Goal: Task Accomplishment & Management: Use online tool/utility

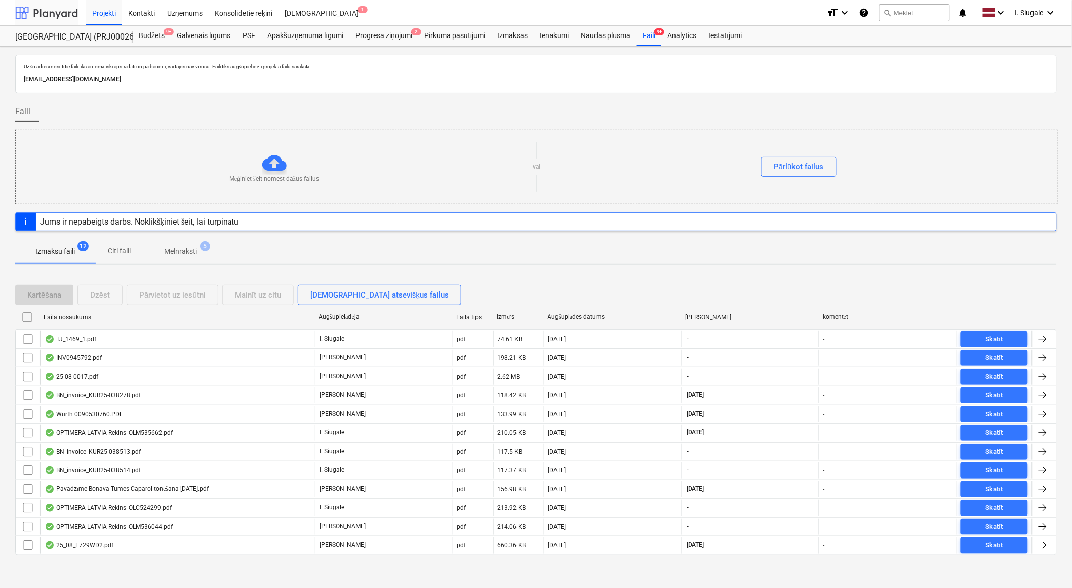
click at [42, 13] on div at bounding box center [46, 12] width 63 height 25
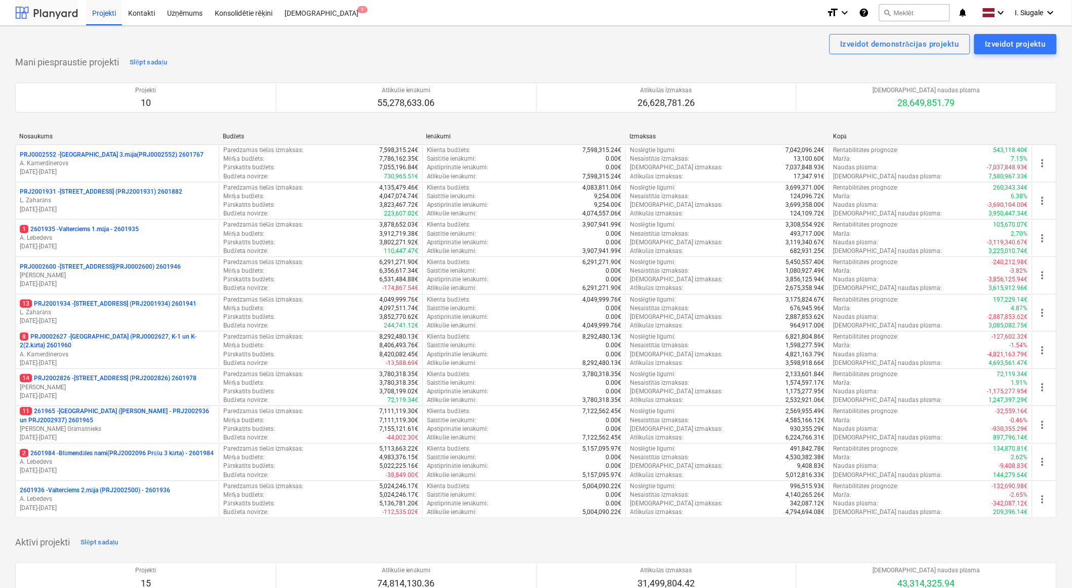
click at [55, 13] on div at bounding box center [46, 12] width 63 height 25
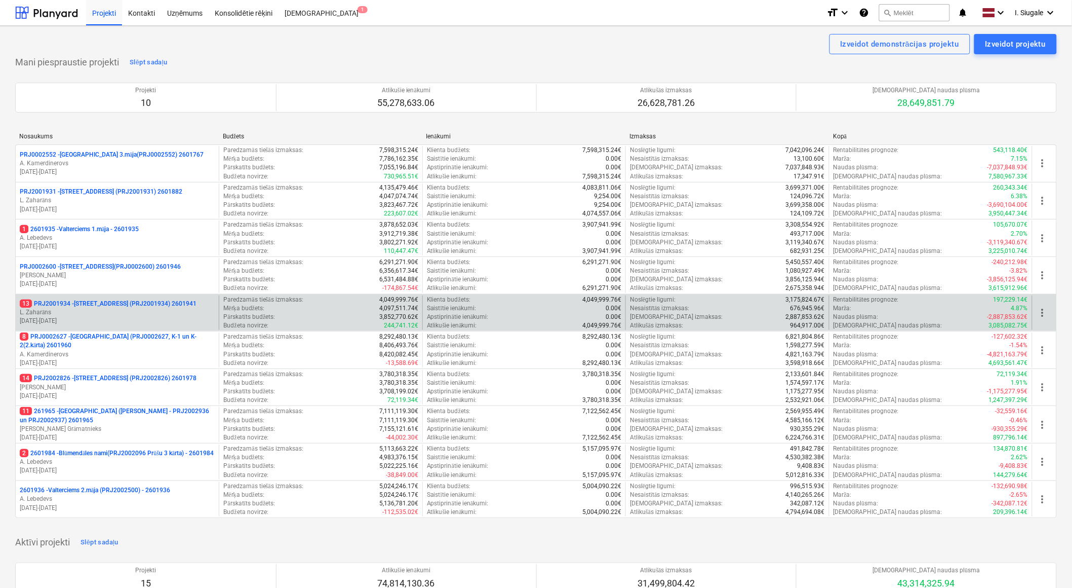
click at [127, 308] on p "13 PRJ2001934 - [STREET_ADDRESS] (PRJ2001934) 2601941" at bounding box center [108, 303] width 177 height 9
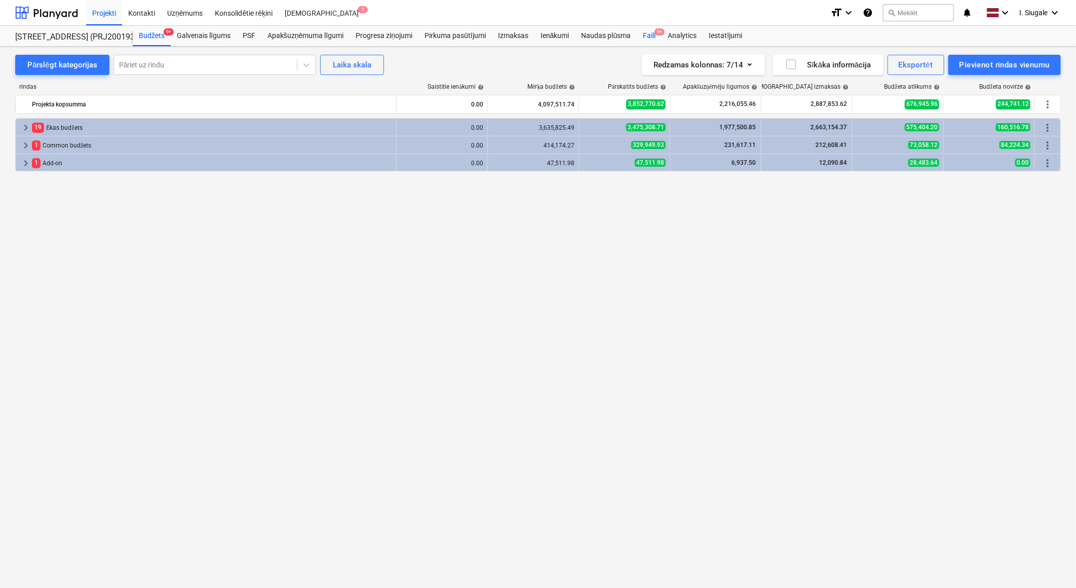
click at [654, 37] on div "Faili 9+" at bounding box center [649, 36] width 25 height 20
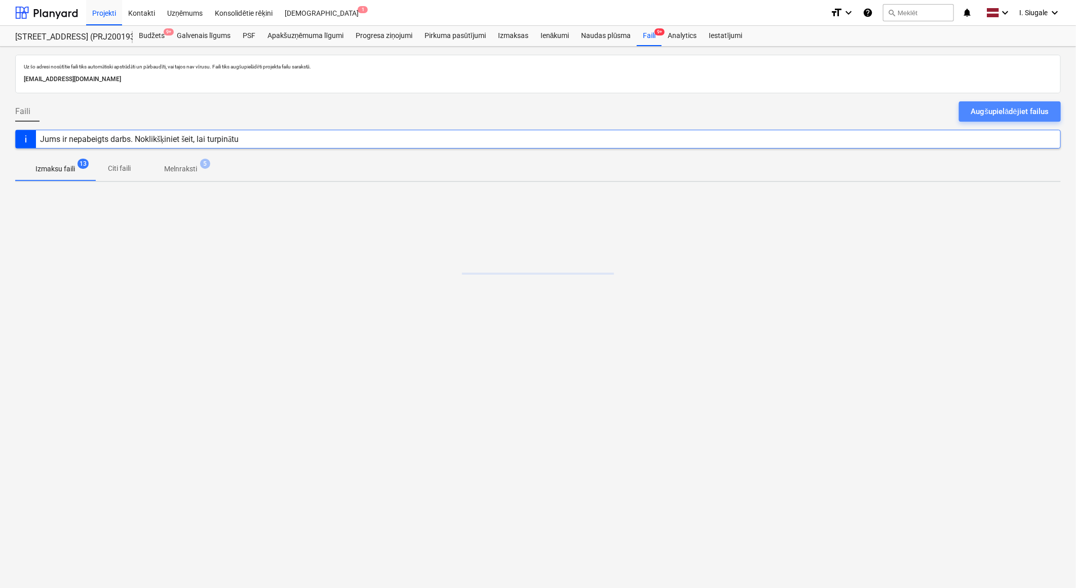
click at [1019, 110] on div "Augšupielādējiet failus" at bounding box center [1010, 111] width 78 height 13
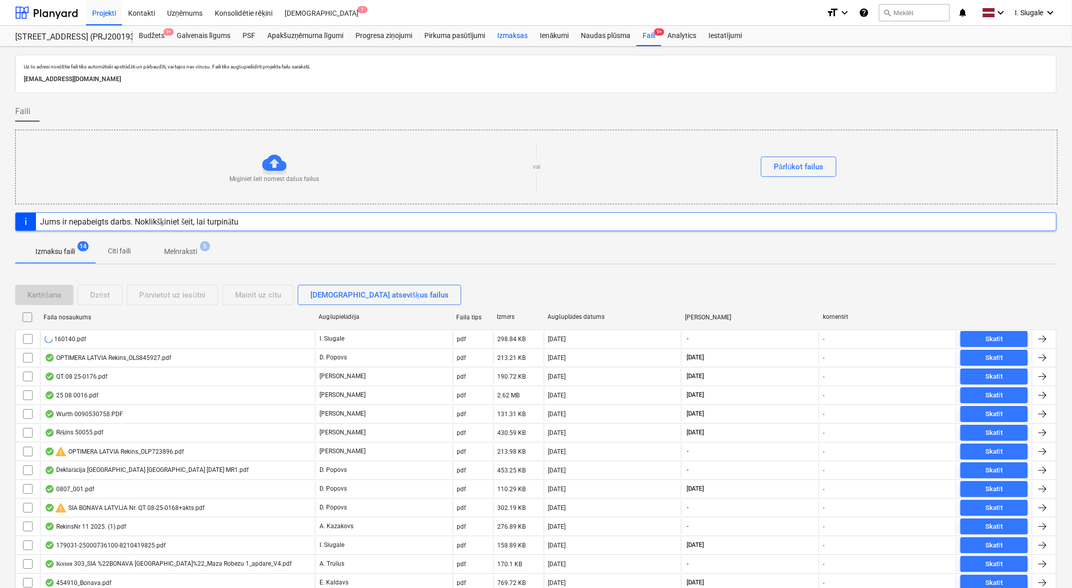
click at [515, 37] on div "Izmaksas" at bounding box center [513, 36] width 43 height 20
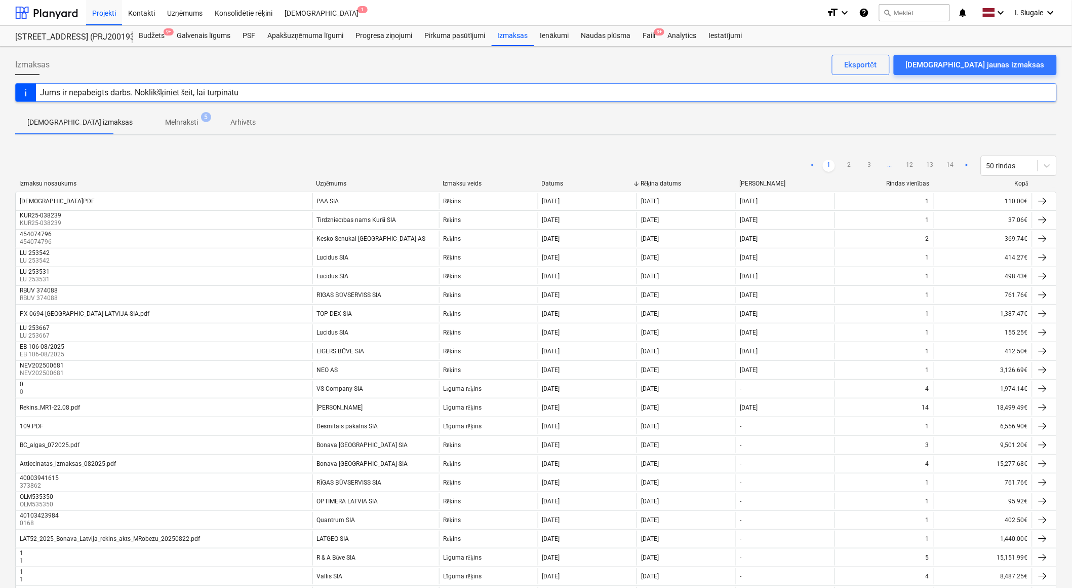
click at [1022, 183] on div "Kopā" at bounding box center [983, 184] width 91 height 8
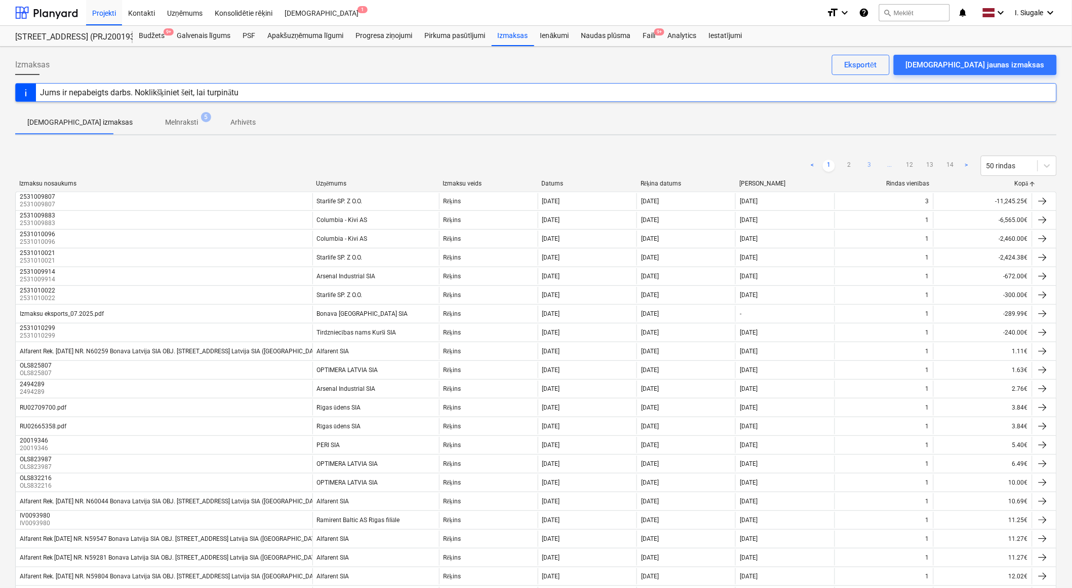
click at [872, 166] on link "3" at bounding box center [870, 166] width 12 height 12
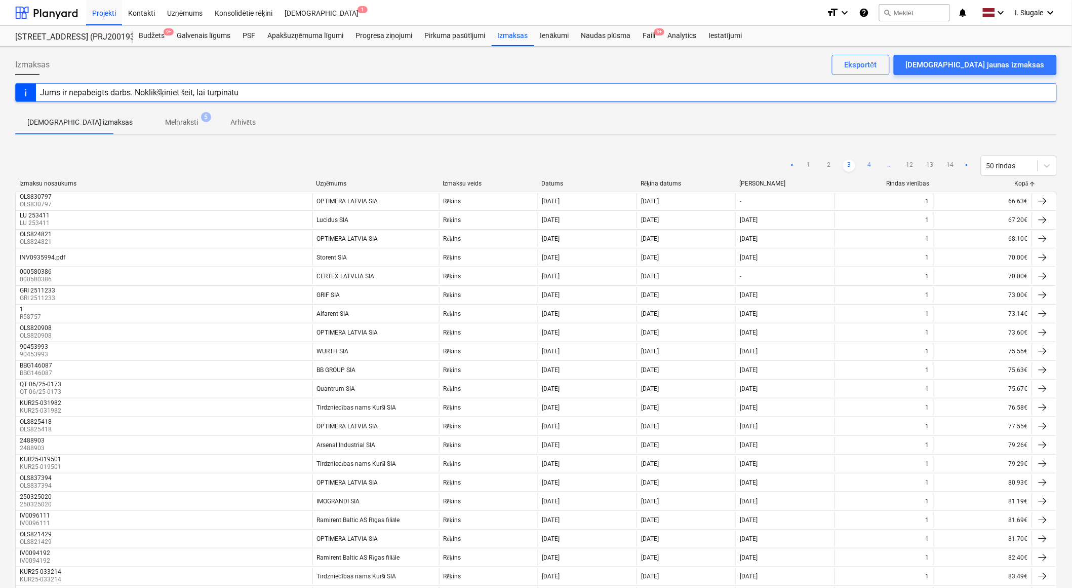
click at [870, 166] on link "4" at bounding box center [870, 166] width 12 height 12
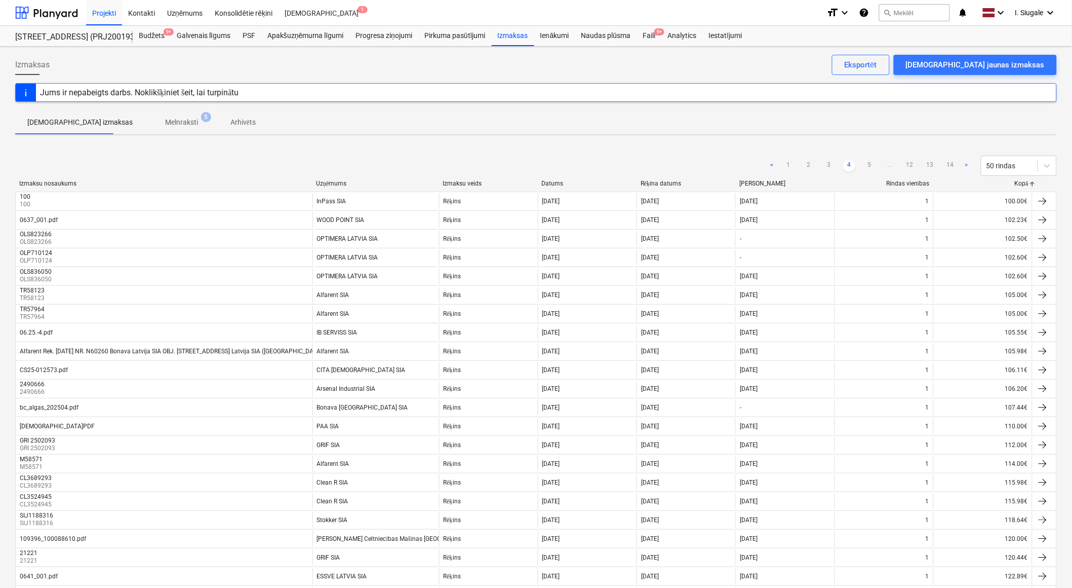
click at [870, 166] on link "5" at bounding box center [870, 166] width 12 height 12
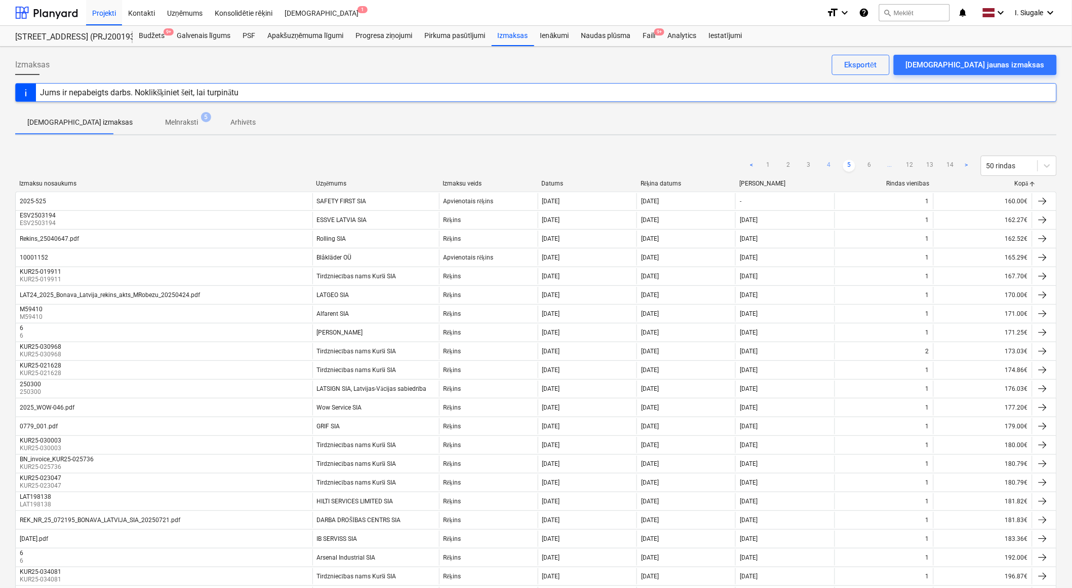
click at [870, 166] on link "6" at bounding box center [870, 166] width 12 height 12
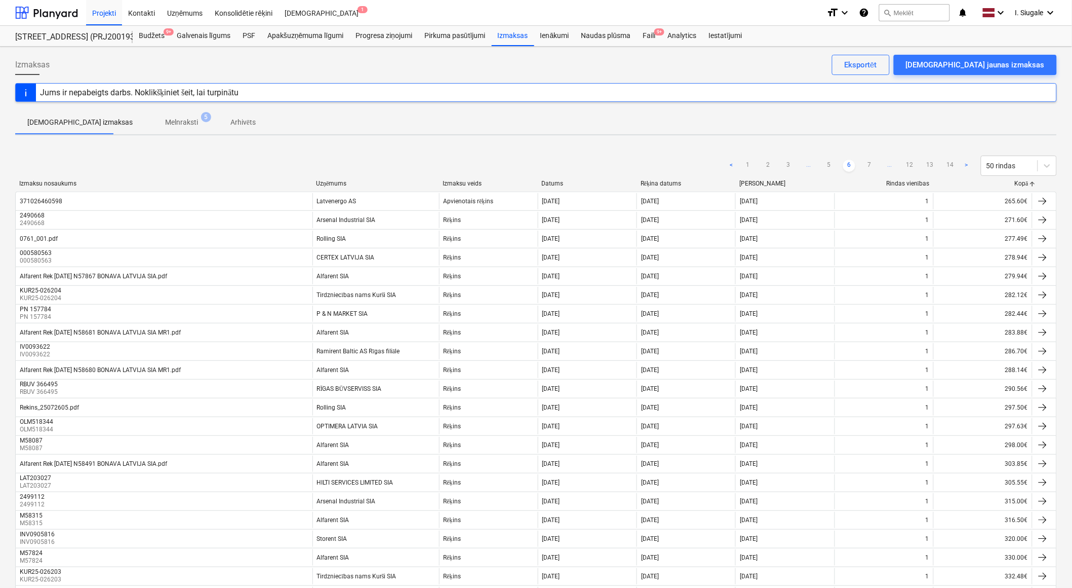
click at [870, 166] on link "7" at bounding box center [870, 166] width 12 height 12
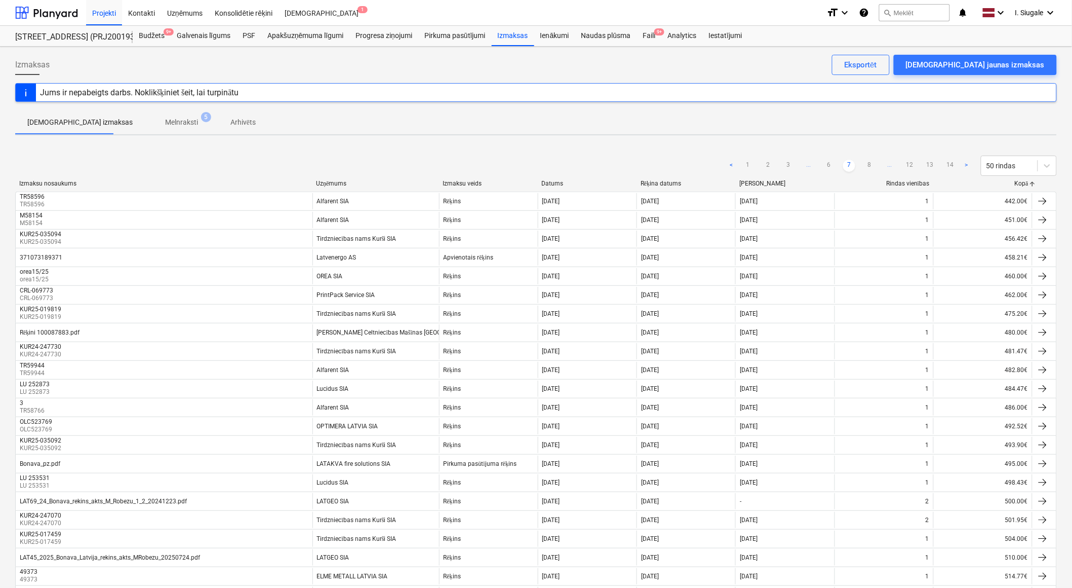
click at [870, 166] on link "8" at bounding box center [870, 166] width 12 height 12
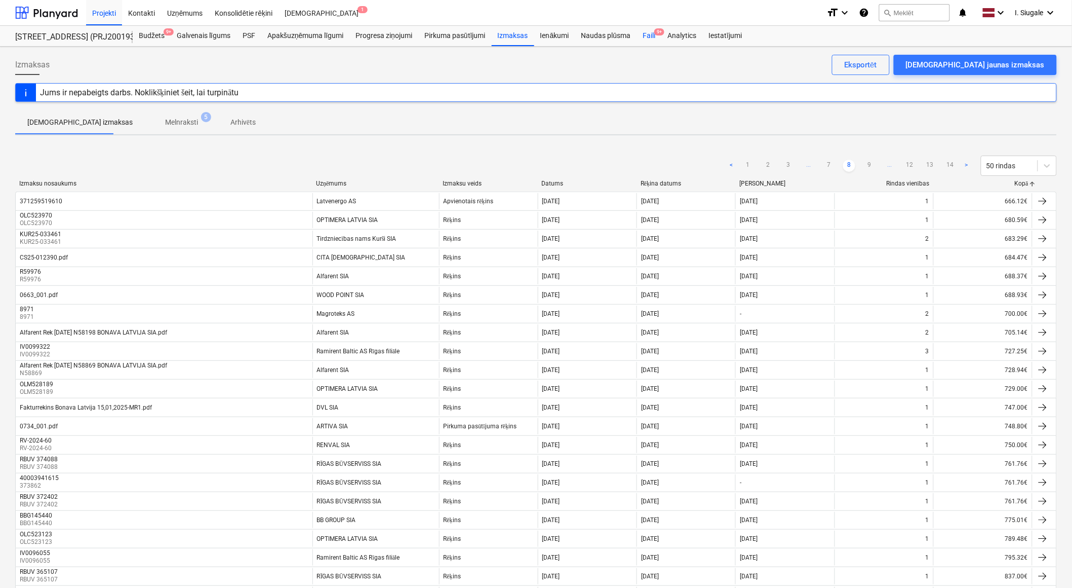
click at [650, 35] on div "Faili 9+" at bounding box center [649, 36] width 25 height 20
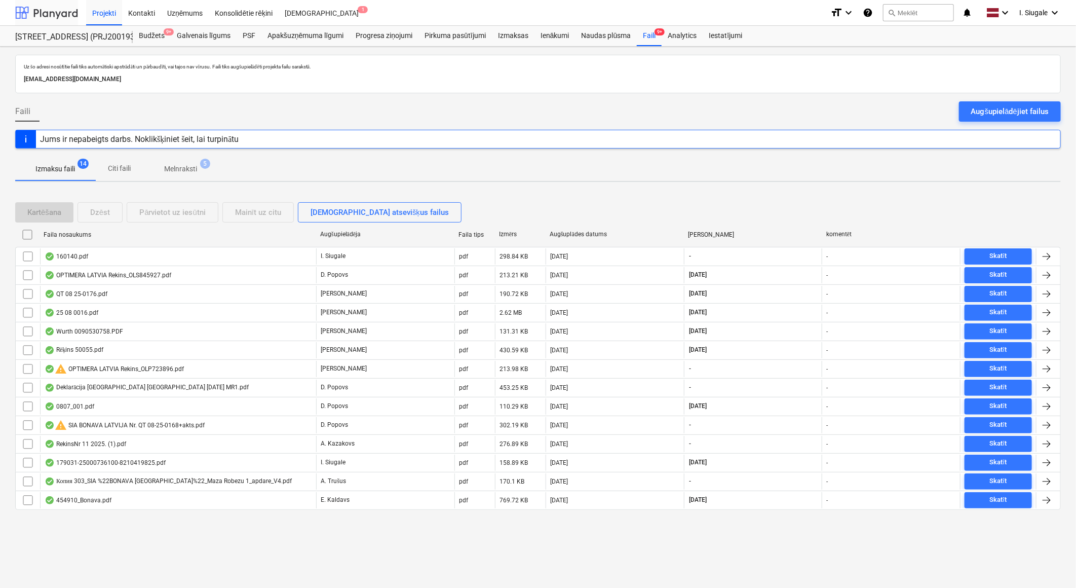
drag, startPoint x: 48, startPoint y: 9, endPoint x: 53, endPoint y: 18, distance: 10.3
click at [48, 9] on div at bounding box center [46, 12] width 63 height 25
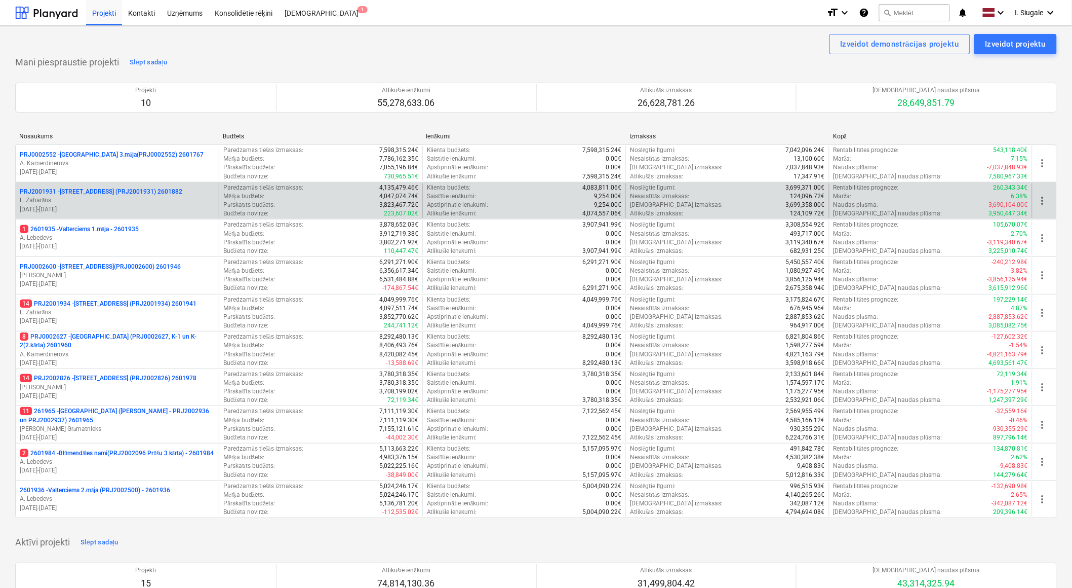
click at [129, 195] on p "PRJ2001931 - [PERSON_NAME][STREET_ADDRESS] (PRJ2001931) 2601882" at bounding box center [101, 191] width 163 height 9
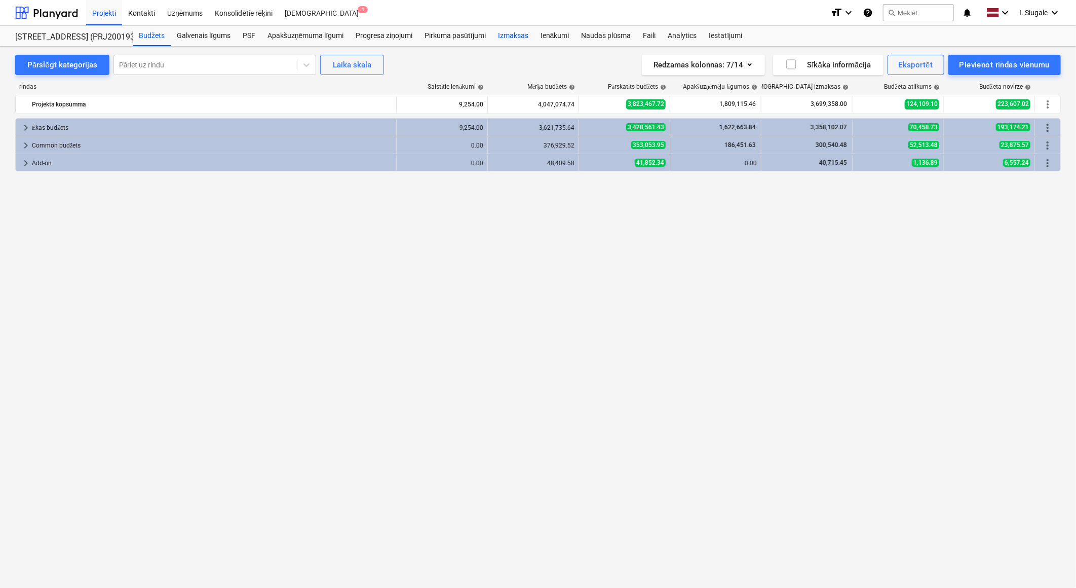
click at [520, 33] on div "Izmaksas" at bounding box center [513, 36] width 43 height 20
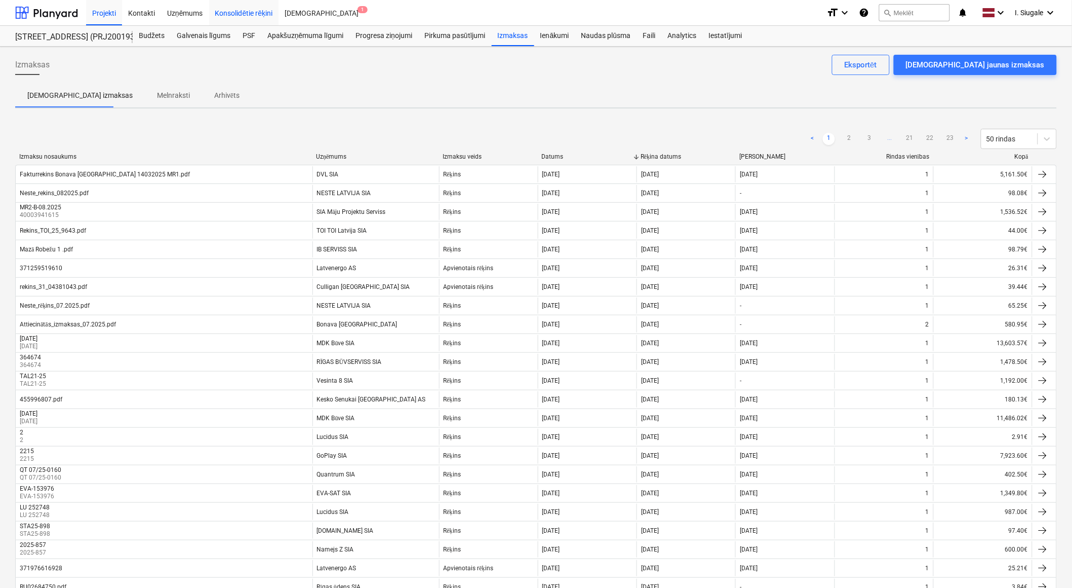
click at [242, 14] on div "Konsolidētie rēķini" at bounding box center [244, 12] width 70 height 26
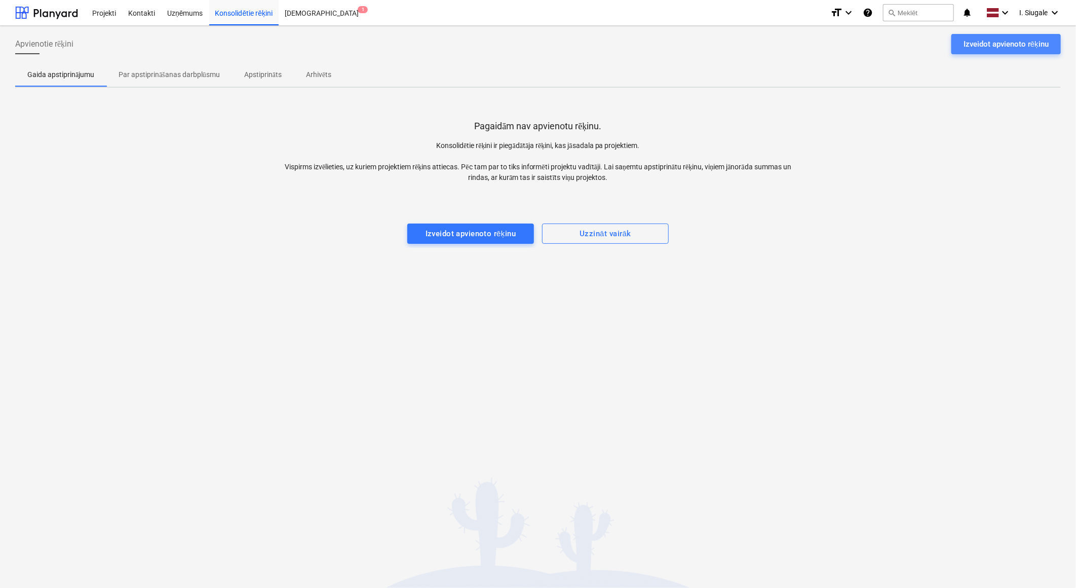
click at [995, 43] on div "Izveidot apvienoto rēķinu" at bounding box center [1006, 43] width 85 height 13
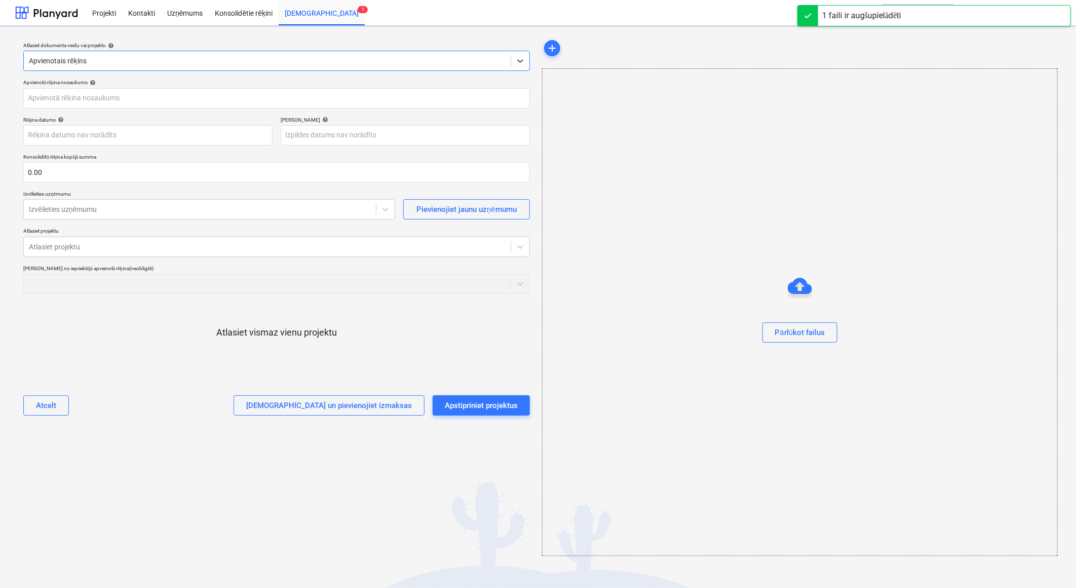
type input "rekins_31_04388610.pdf"
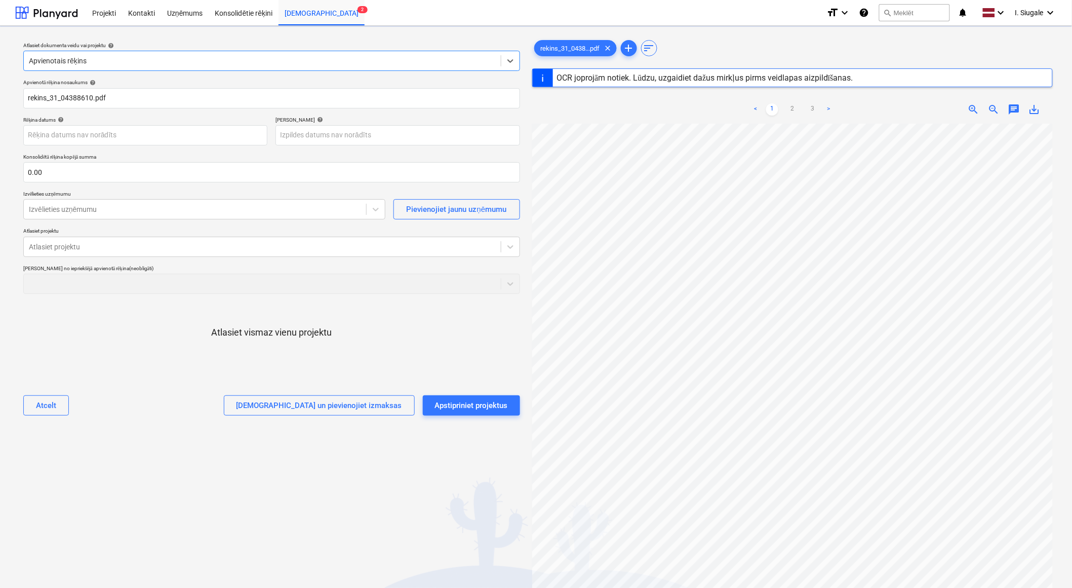
type input "[DATE]"
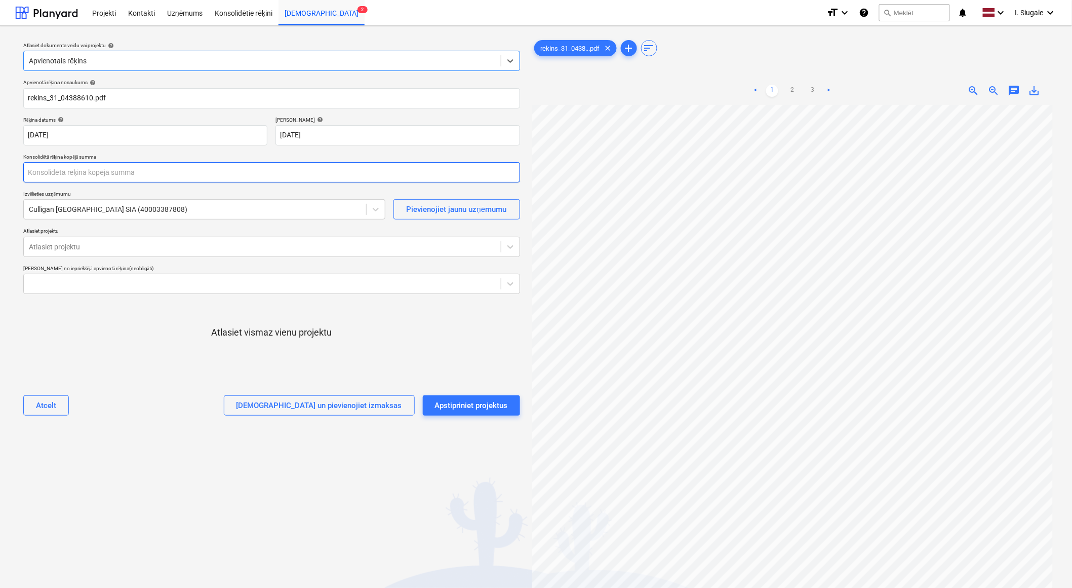
click at [73, 174] on input "text" at bounding box center [271, 172] width 497 height 20
type input "484.85"
click at [92, 247] on div at bounding box center [262, 247] width 467 height 10
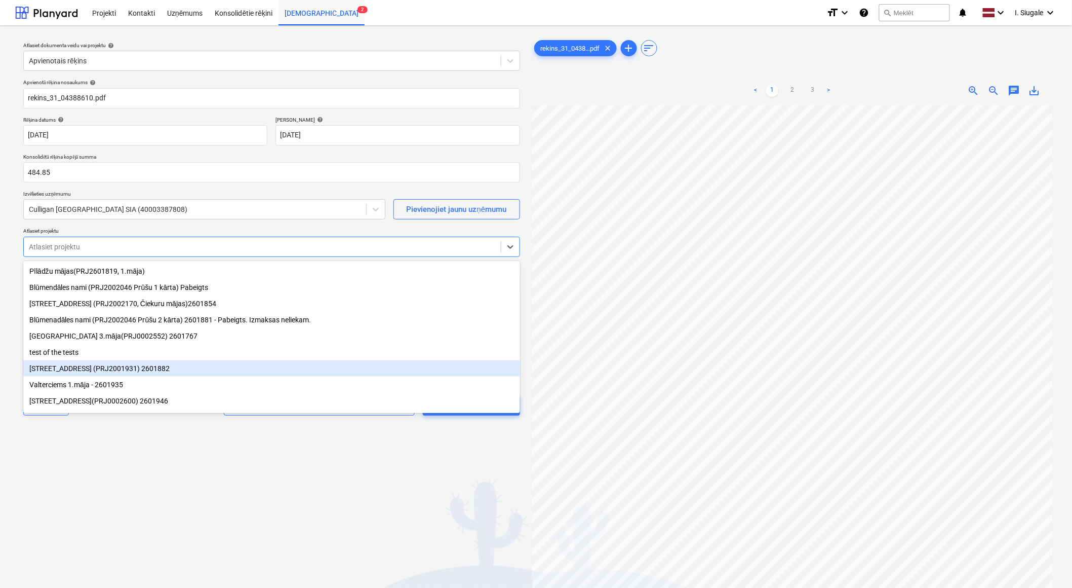
click at [171, 370] on div "[STREET_ADDRESS] (PRJ2001931) 2601882" at bounding box center [271, 368] width 497 height 16
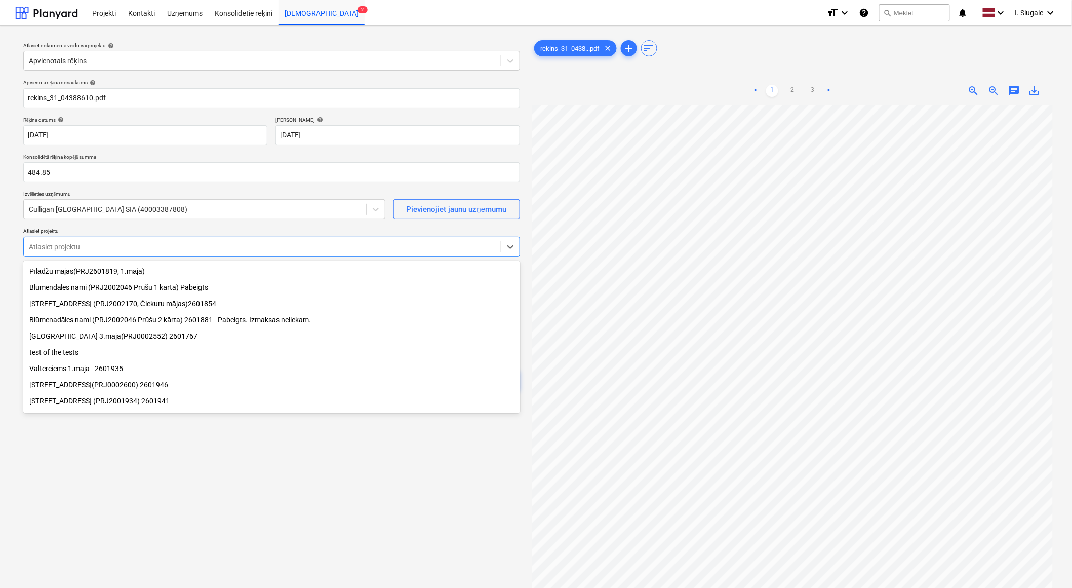
click at [102, 370] on div "Valterciems 1.māja - 2601935" at bounding box center [271, 368] width 497 height 16
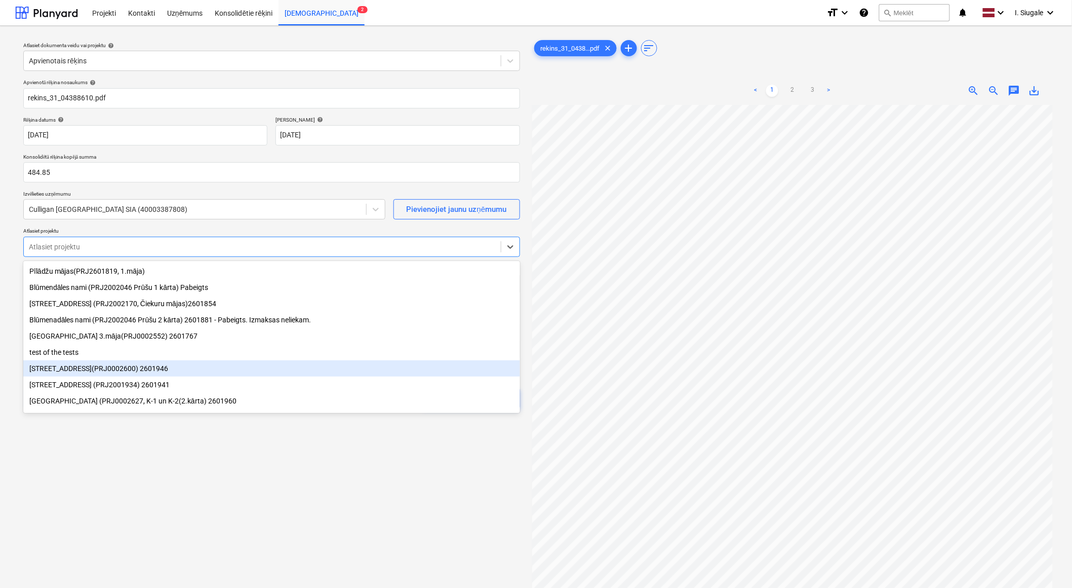
click at [174, 372] on div "[STREET_ADDRESS](PRJ0002600) 2601946" at bounding box center [271, 368] width 497 height 16
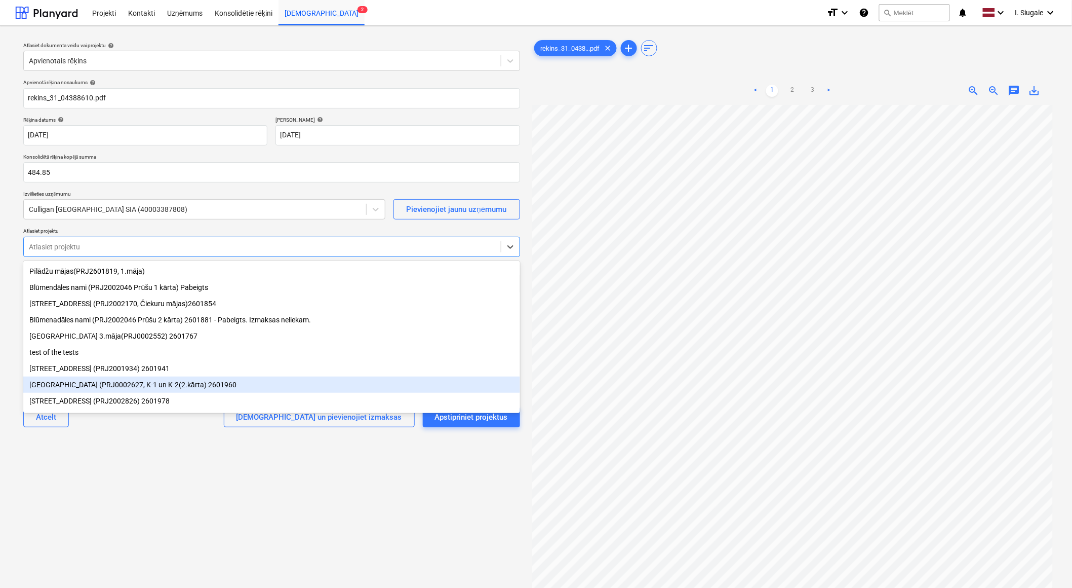
click at [188, 391] on div "[GEOGRAPHIC_DATA] (PRJ0002627, K-1 un K-2(2.kārta) 2601960" at bounding box center [271, 384] width 497 height 16
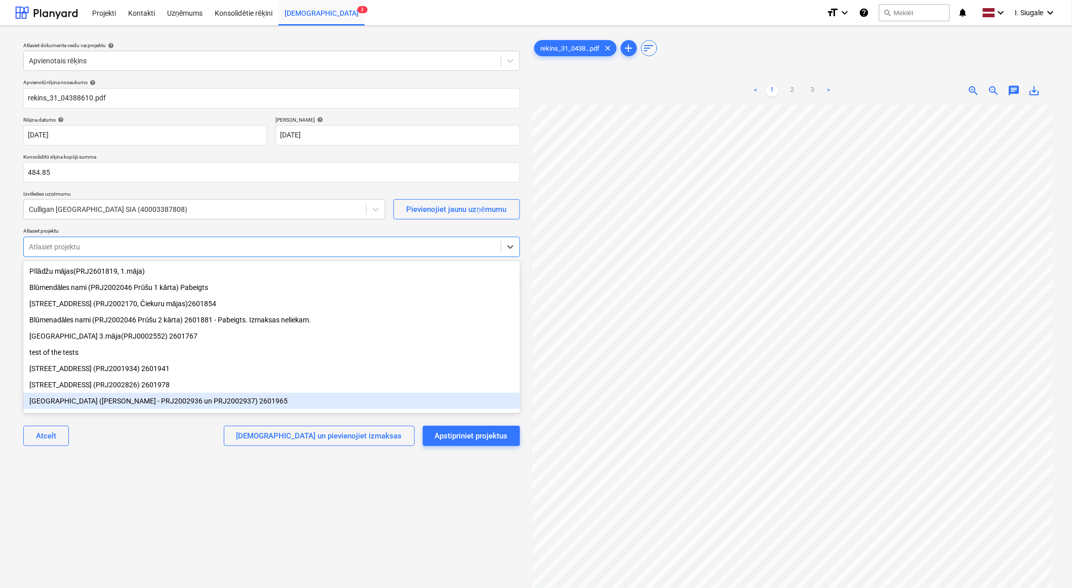
click at [221, 404] on div "[GEOGRAPHIC_DATA] ([PERSON_NAME] - PRJ2002936 un PRJ2002937) 2601965" at bounding box center [271, 401] width 497 height 16
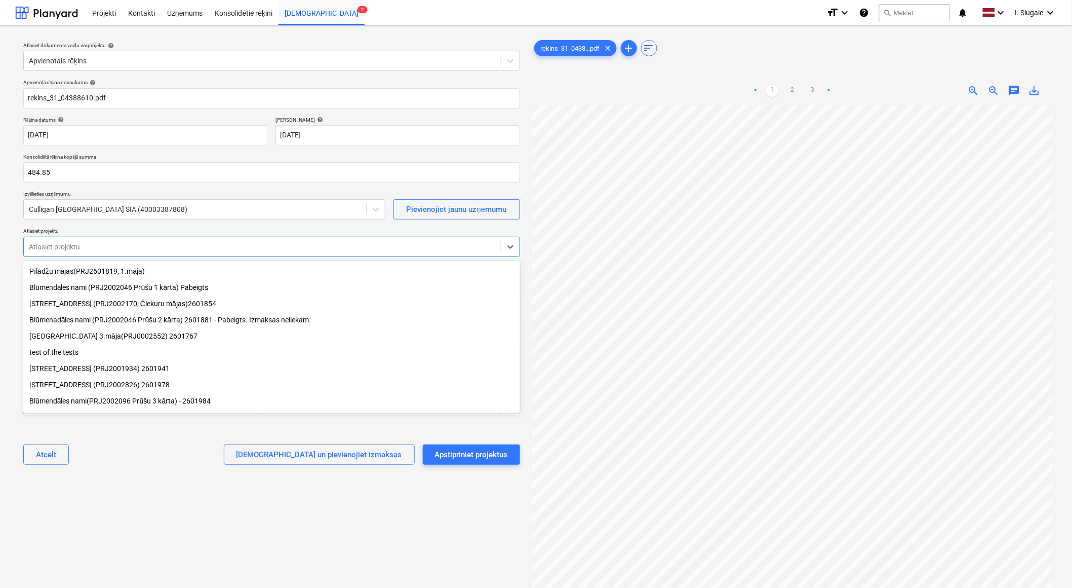
click at [152, 389] on div "[STREET_ADDRESS] (PRJ2002826) 2601978" at bounding box center [271, 384] width 497 height 16
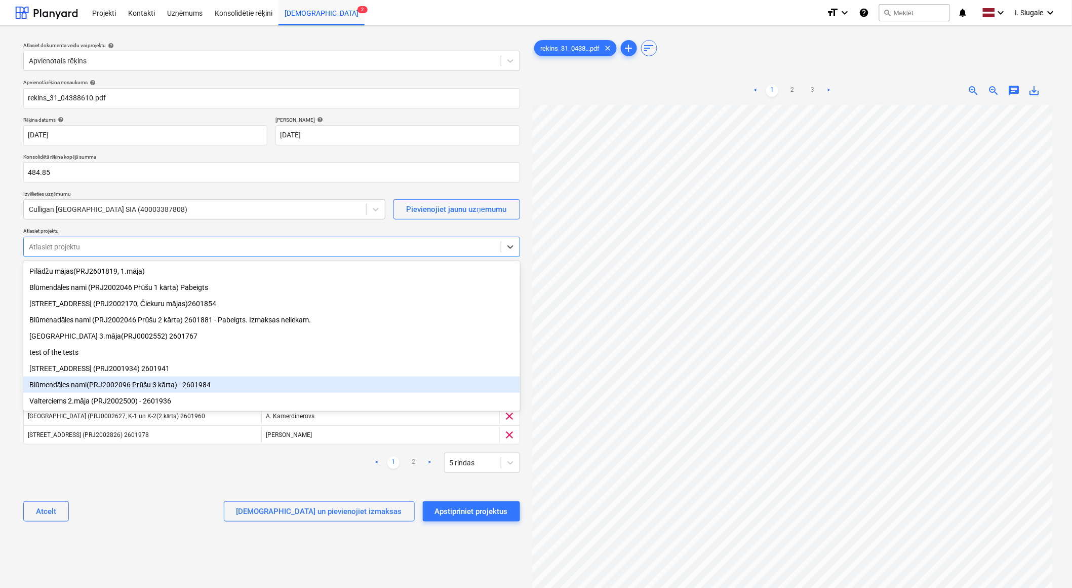
click at [201, 387] on div "Blūmendāles nami(PRJ2002096 Prūšu 3 kārta) - 2601984" at bounding box center [271, 384] width 497 height 16
click at [184, 515] on div "Atcelt Apstipriniet un pievienojiet izmaksas Apstipriniet projektus" at bounding box center [271, 511] width 497 height 36
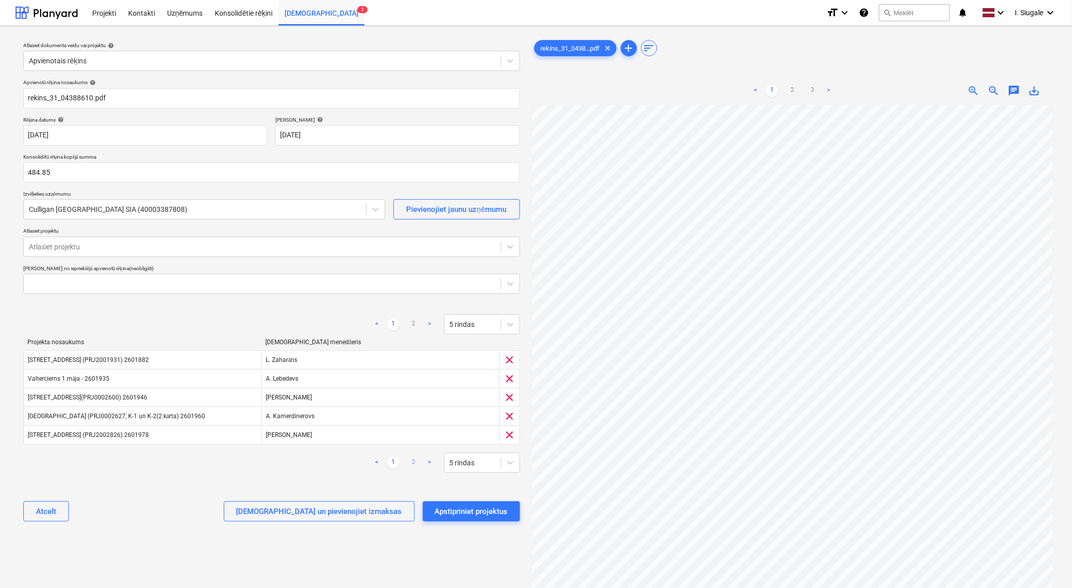
click at [414, 463] on link "2" at bounding box center [414, 462] width 12 height 12
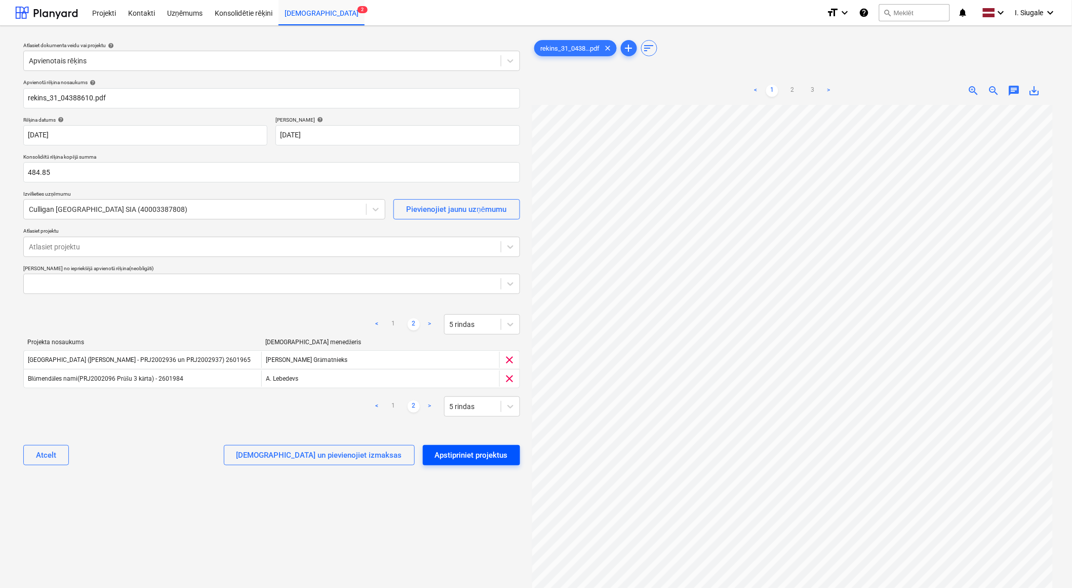
click at [468, 457] on div "Apstipriniet projektus" at bounding box center [471, 454] width 73 height 13
